Goal: Task Accomplishment & Management: Complete application form

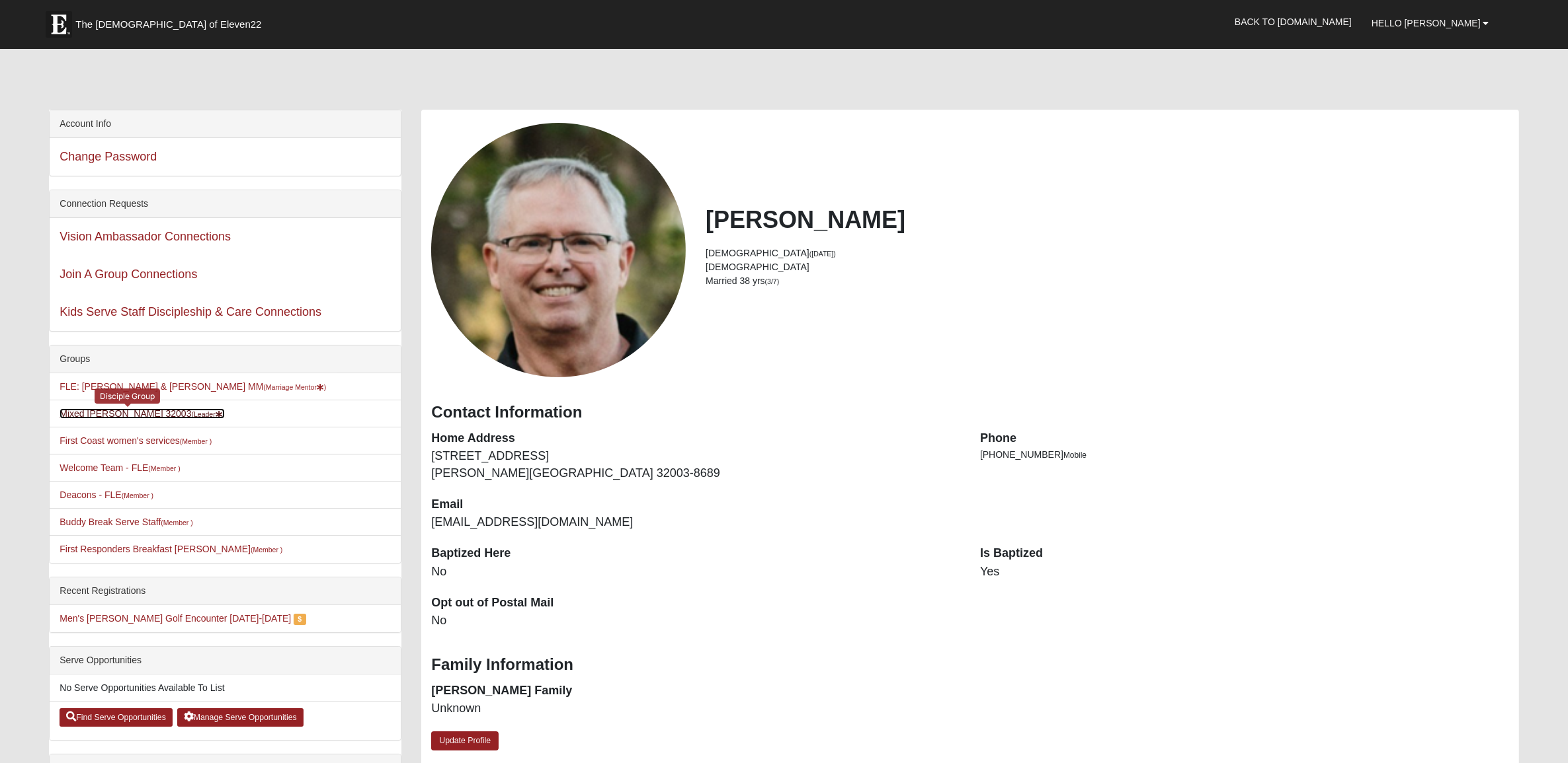
click at [131, 411] on link "Mixed [PERSON_NAME] 32003 (Leader )" at bounding box center [142, 414] width 166 height 10
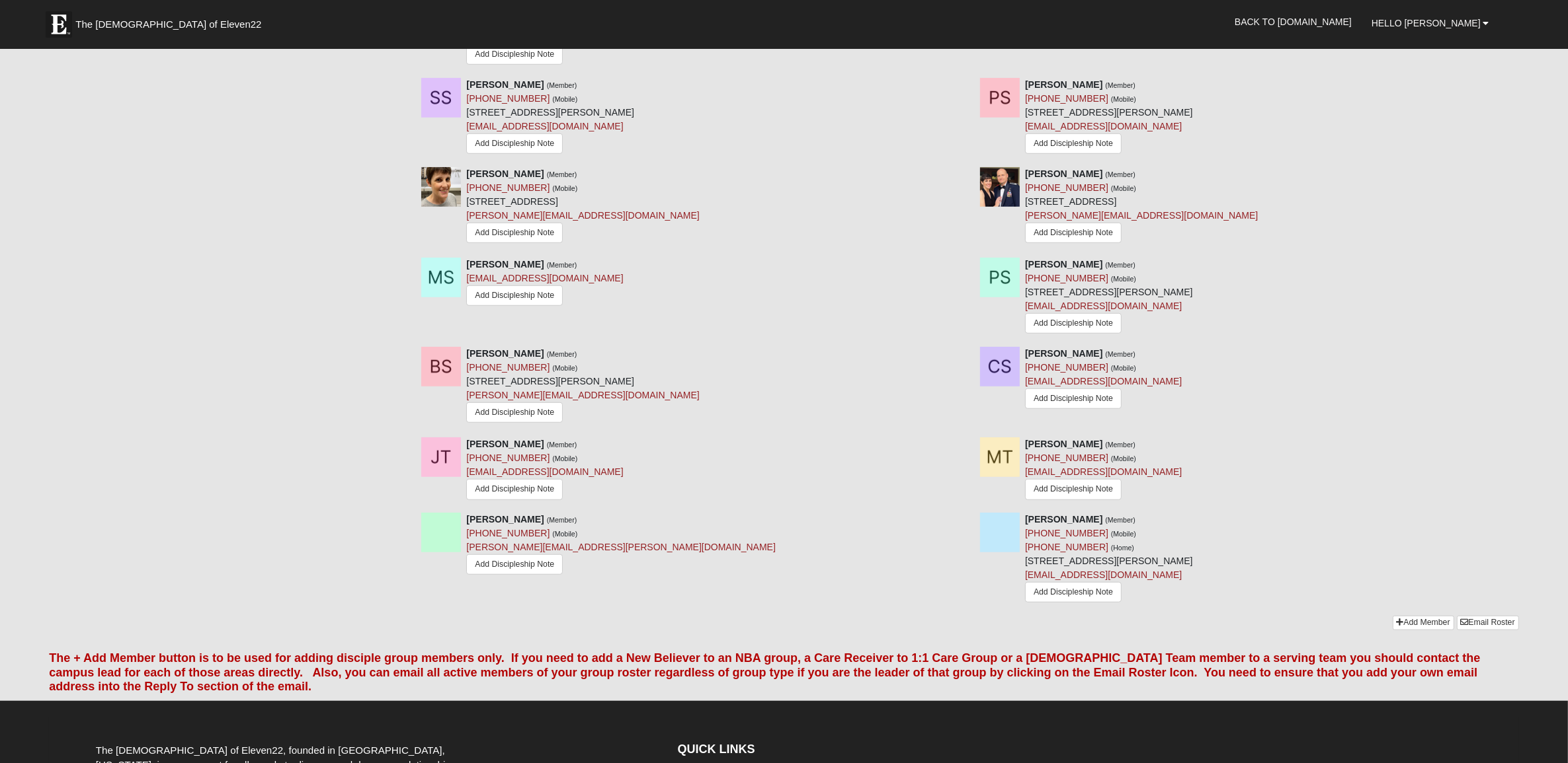
scroll to position [1445, 0]
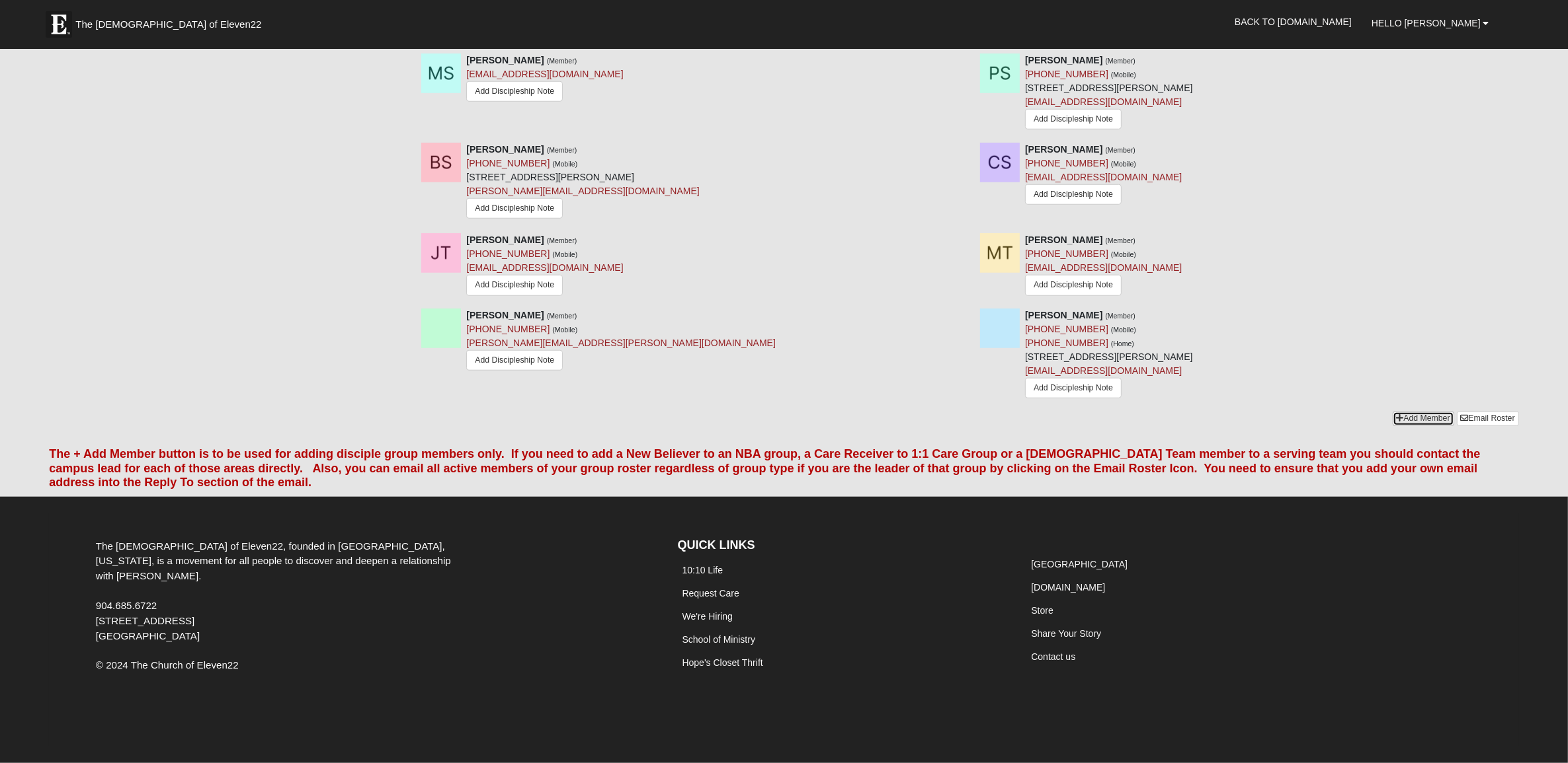
click at [1419, 415] on link "Add Member" at bounding box center [1424, 419] width 62 height 14
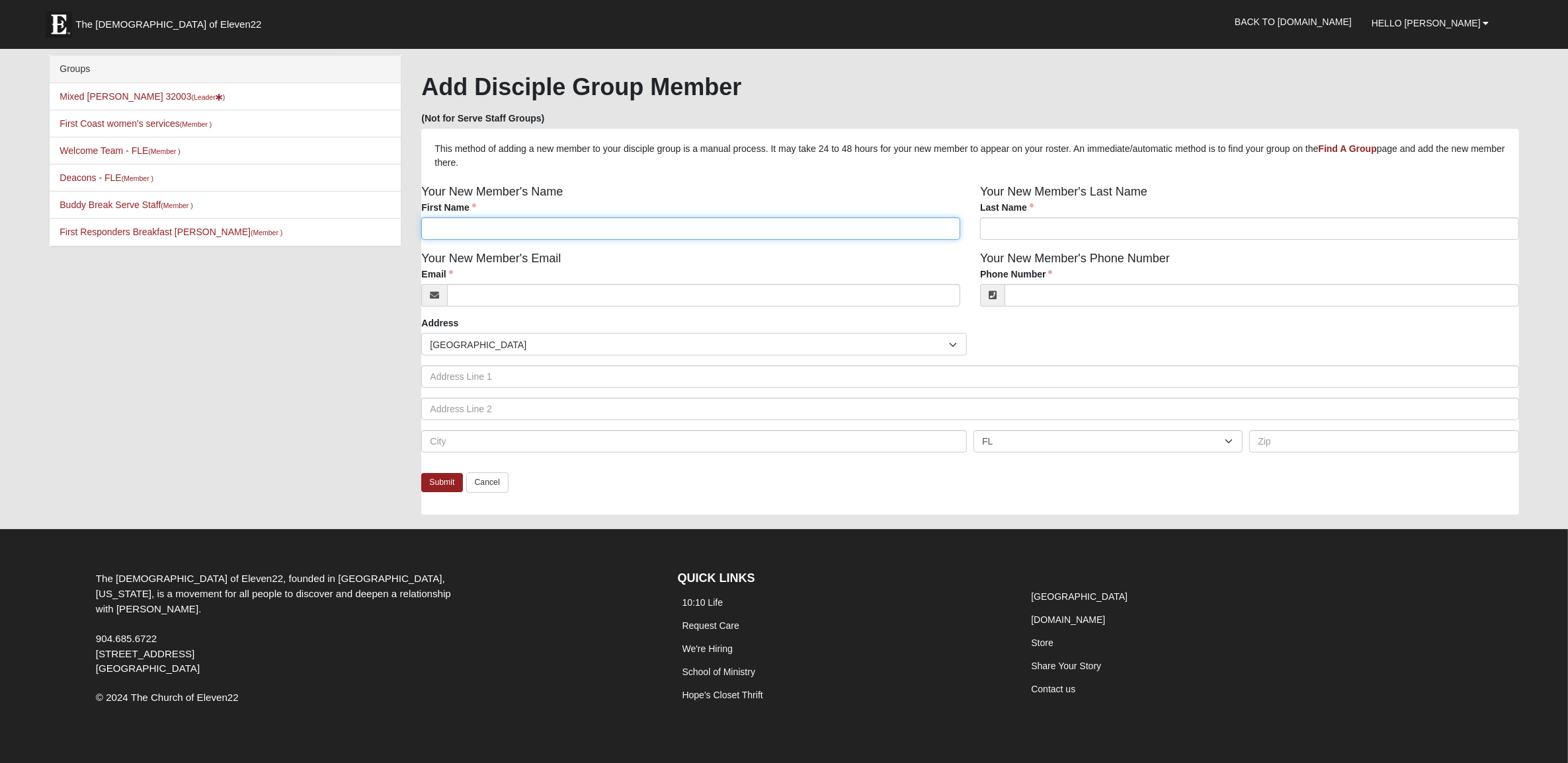
click at [759, 226] on input "First Name" at bounding box center [690, 228] width 539 height 22
type input "Nan"
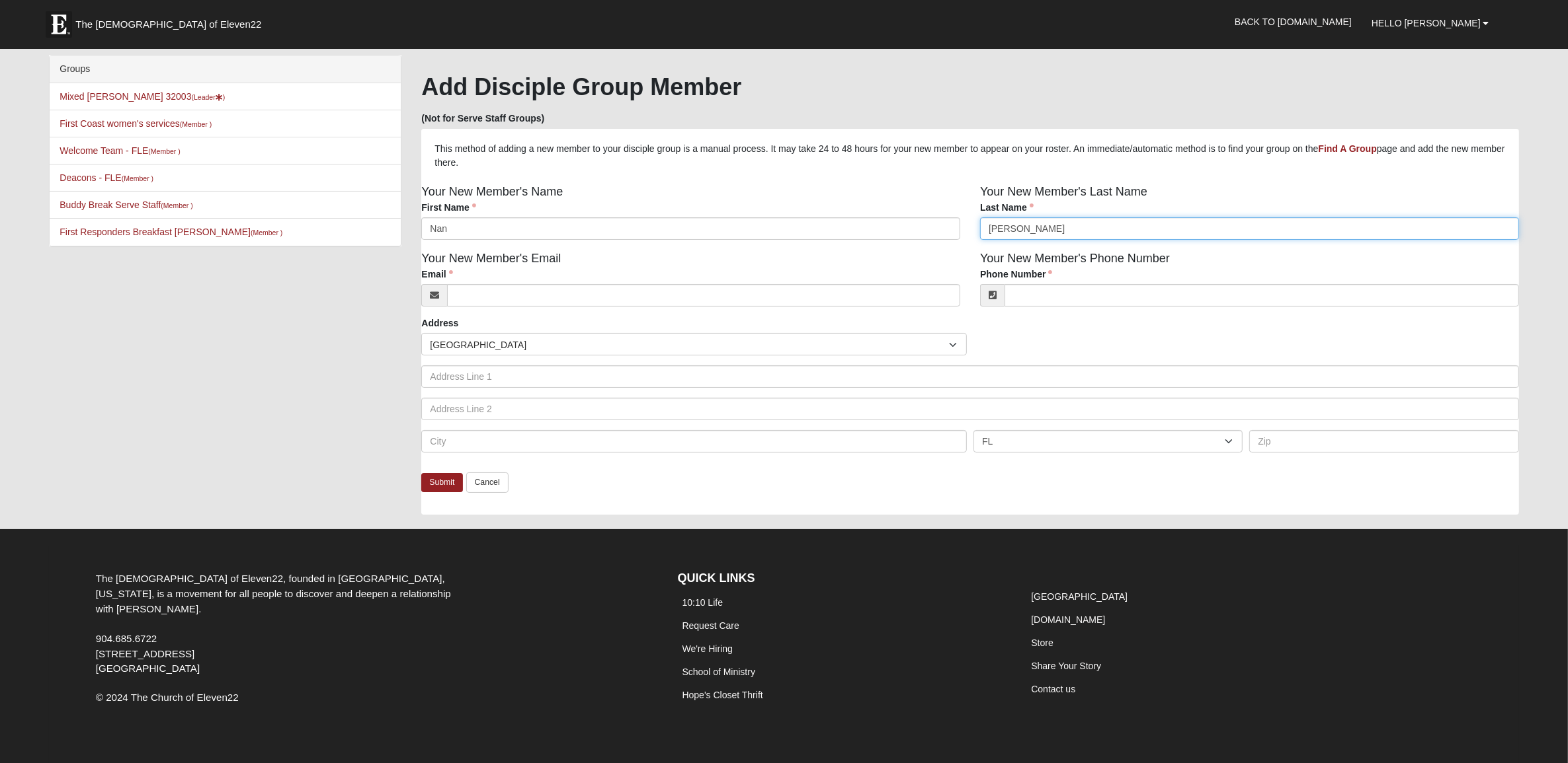
type input "[PERSON_NAME]"
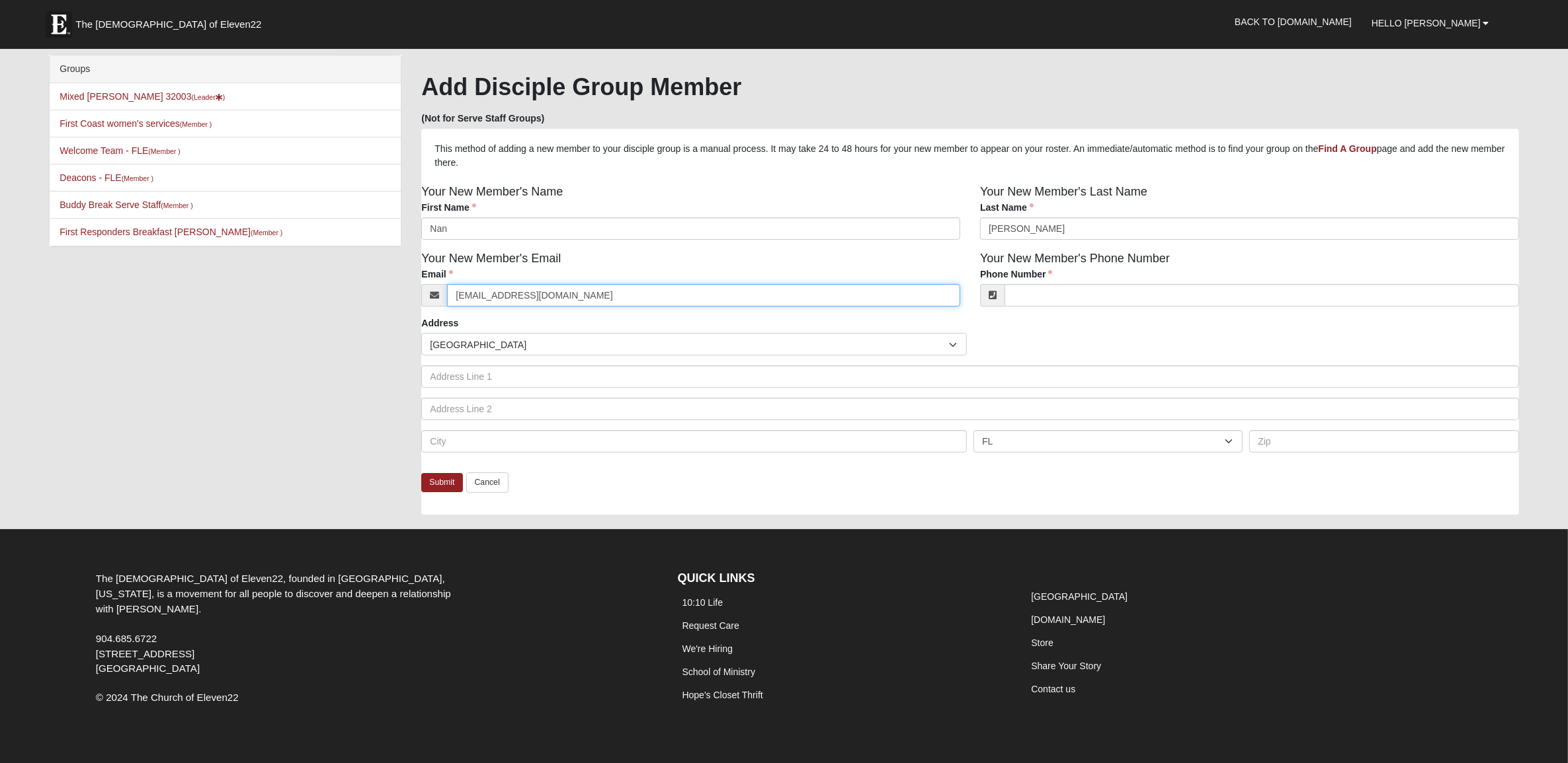
type input "[EMAIL_ADDRESS][DOMAIN_NAME]"
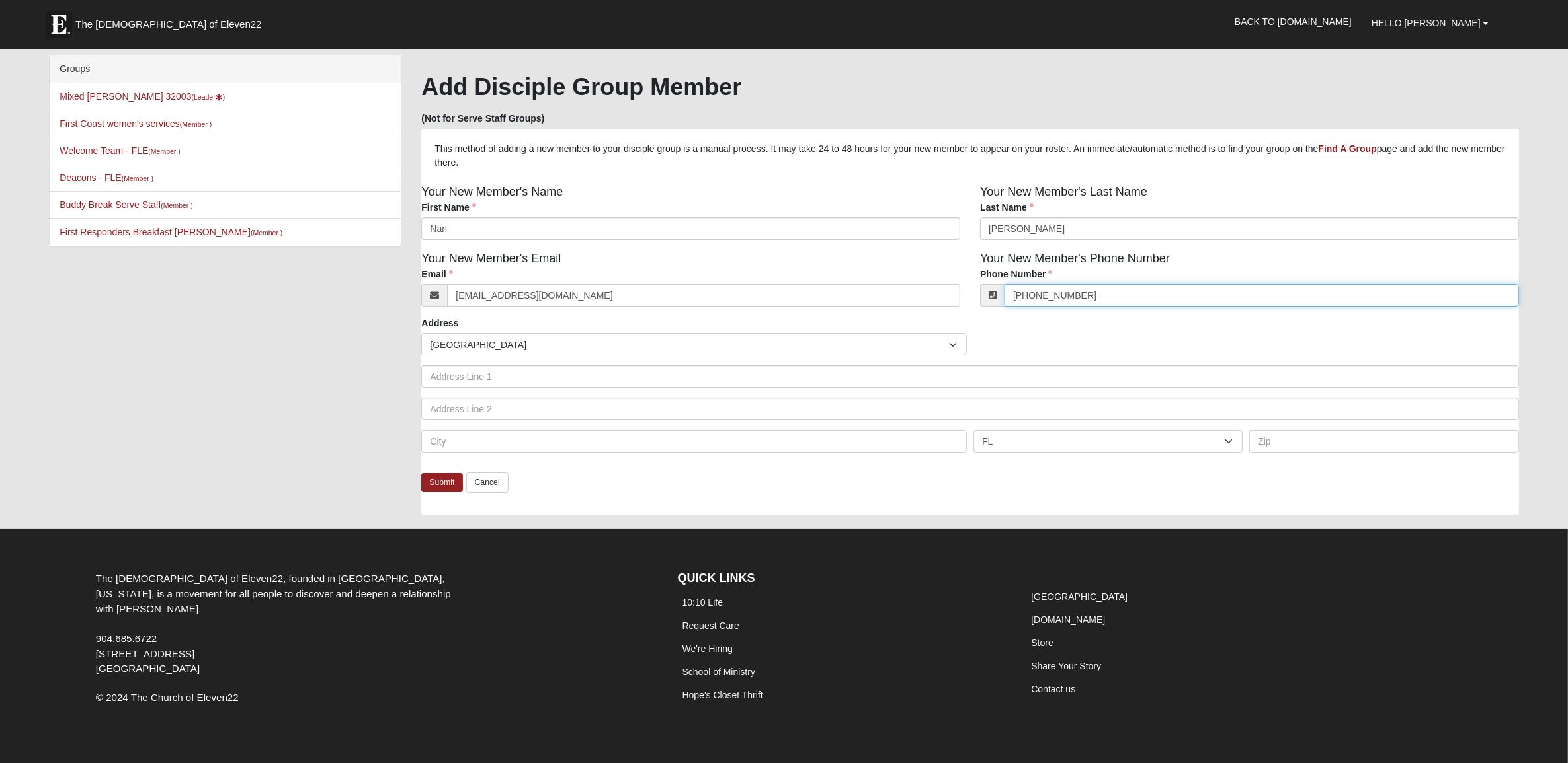
scroll to position [33, 0]
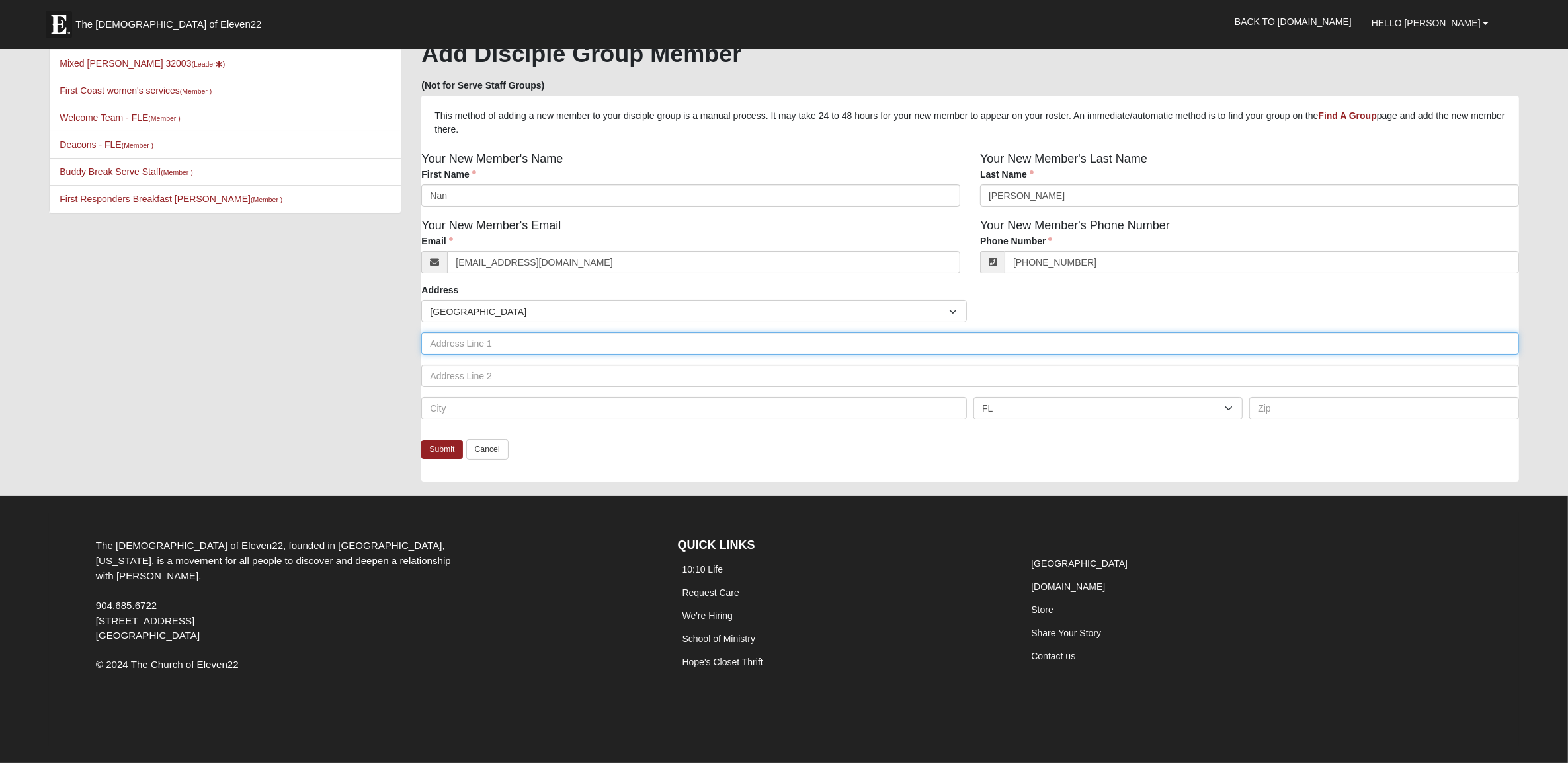
type input "(904) 860-6025"
click at [521, 342] on input "text" at bounding box center [969, 343] width 1097 height 22
type input "2409 Pinehurst Lane"
type input "Fleming Island"
type input "32003"
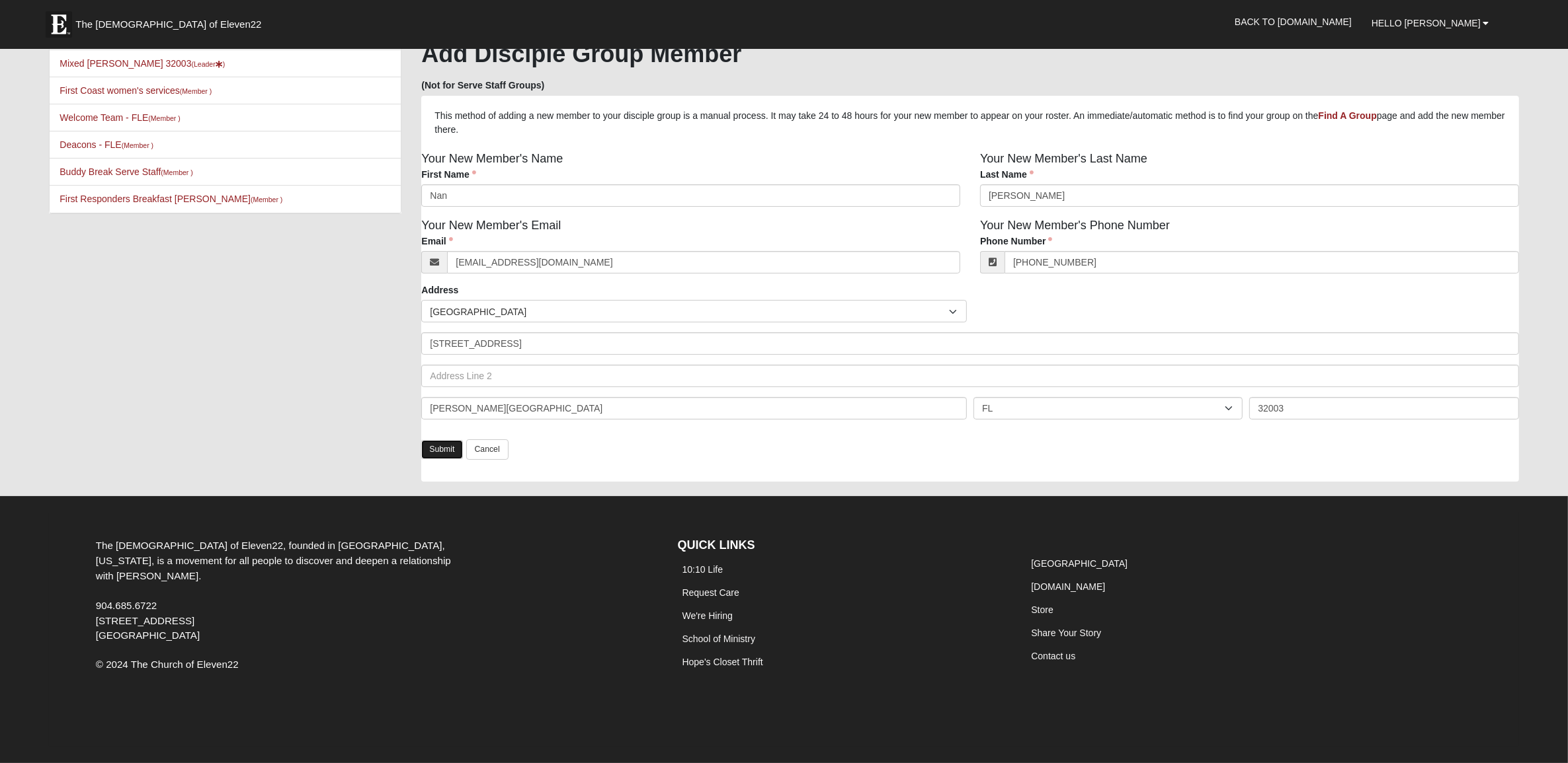
click at [437, 452] on link "Submit" at bounding box center [441, 450] width 41 height 19
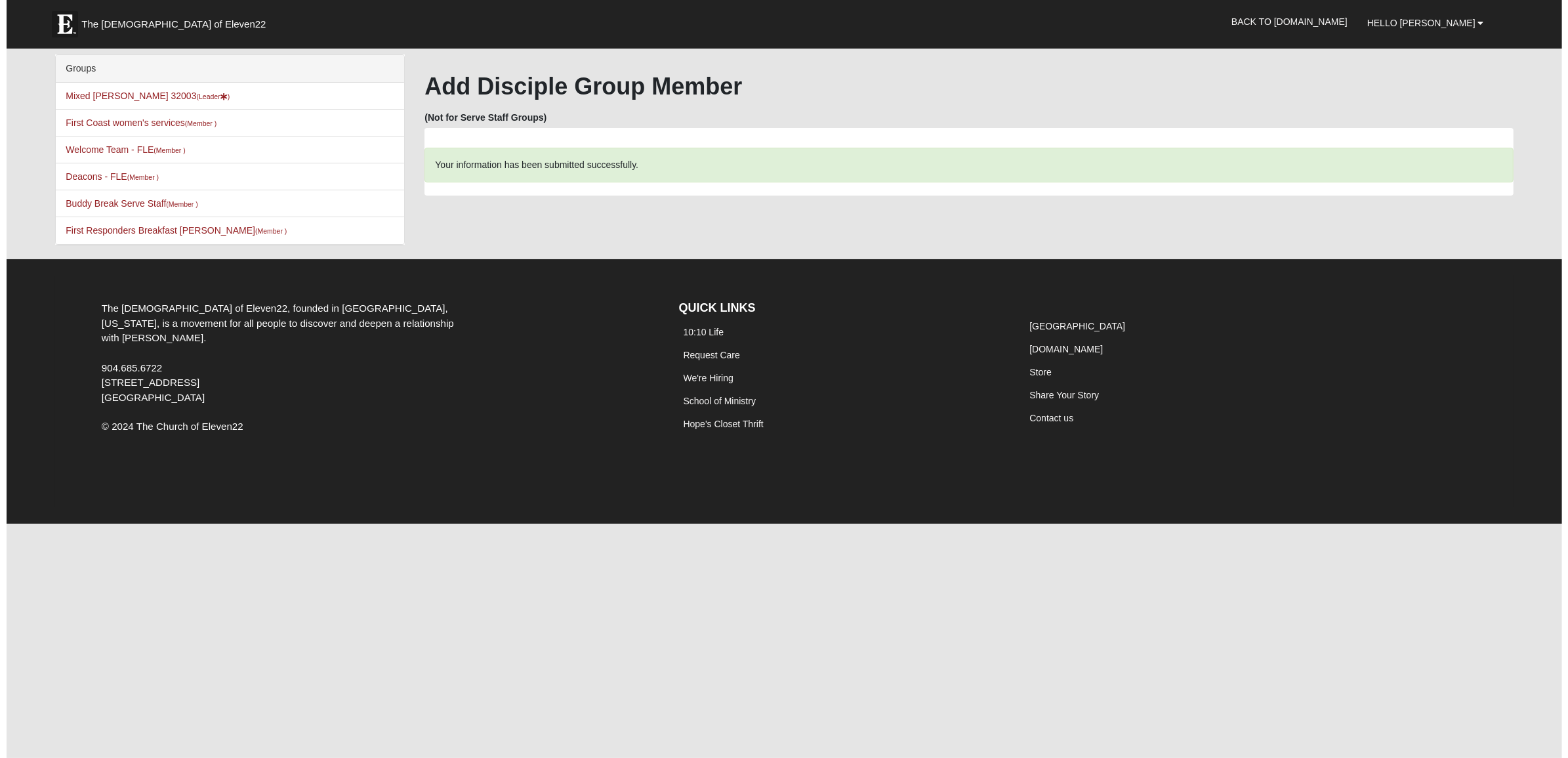
scroll to position [0, 0]
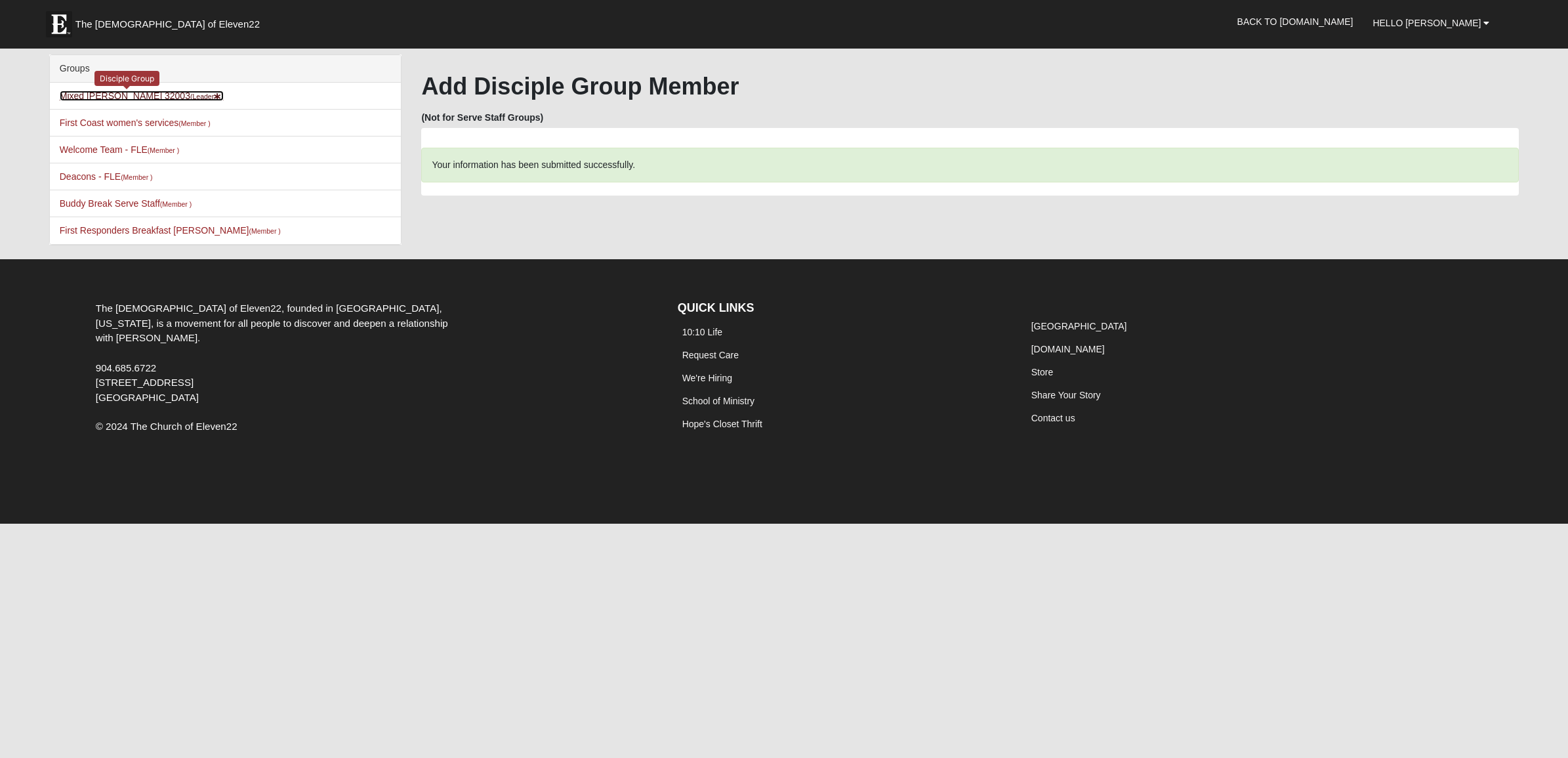
click at [132, 93] on link "Mixed Chapman 32003 (Leader )" at bounding box center [141, 95] width 164 height 10
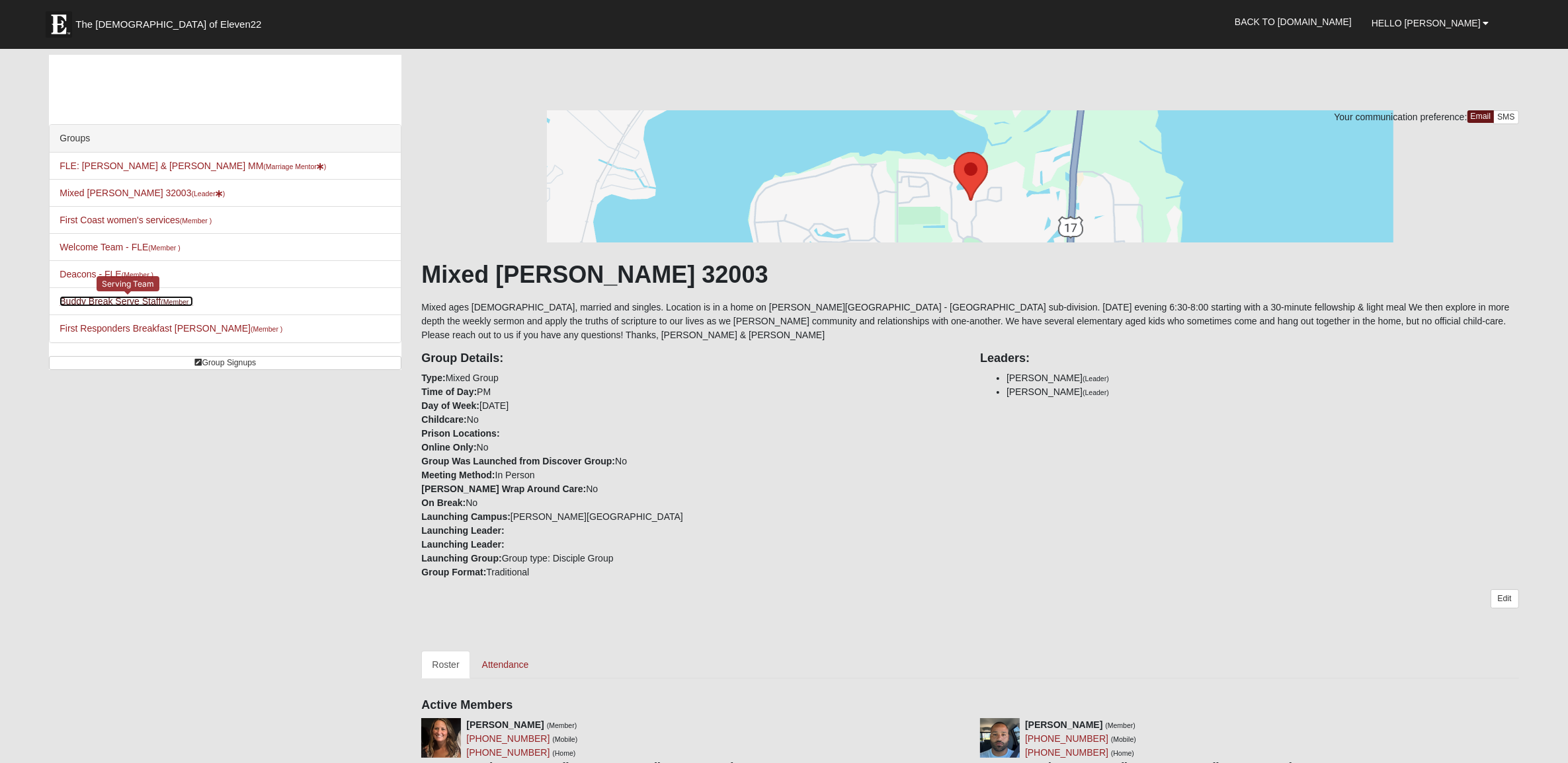
click at [137, 302] on link "Buddy Break Serve Staff (Member )" at bounding box center [125, 301] width 133 height 10
